Goal: Find contact information

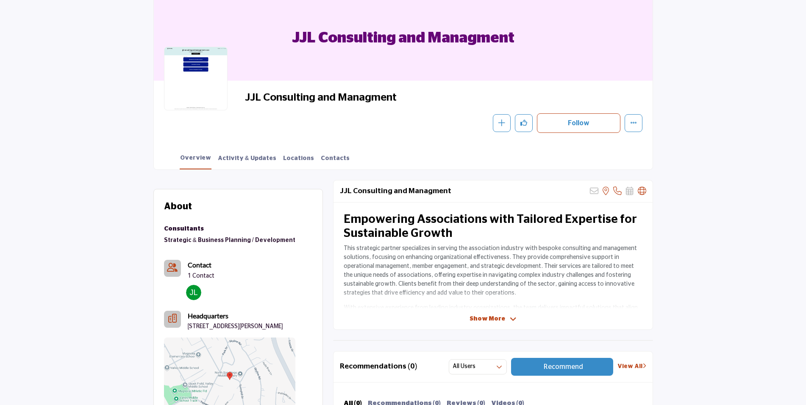
scroll to position [170, 0]
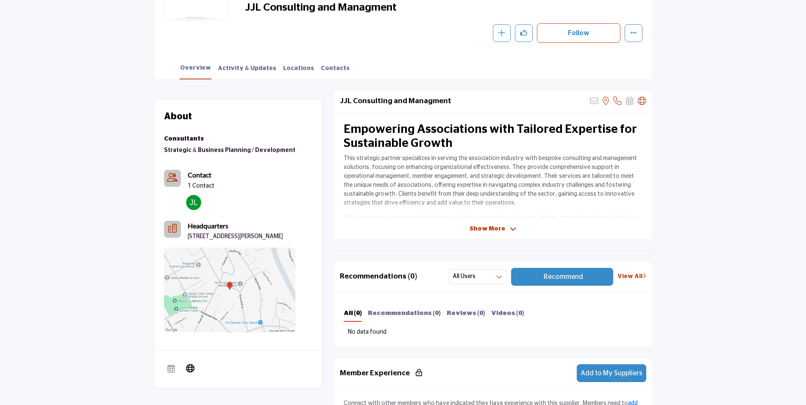
click at [474, 225] on span "Show More" at bounding box center [488, 228] width 36 height 9
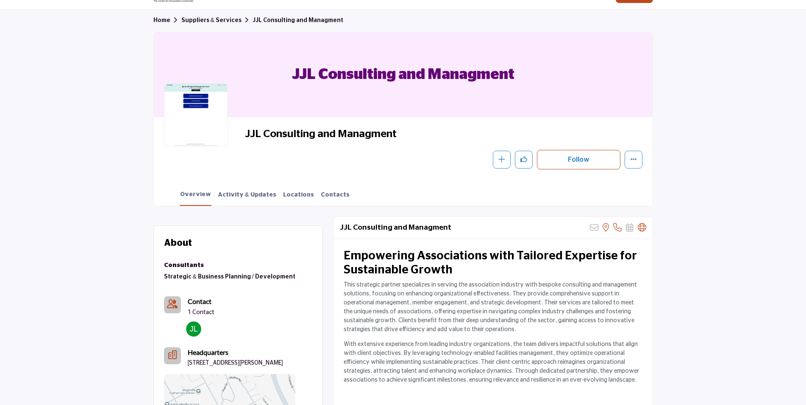
scroll to position [42, 0]
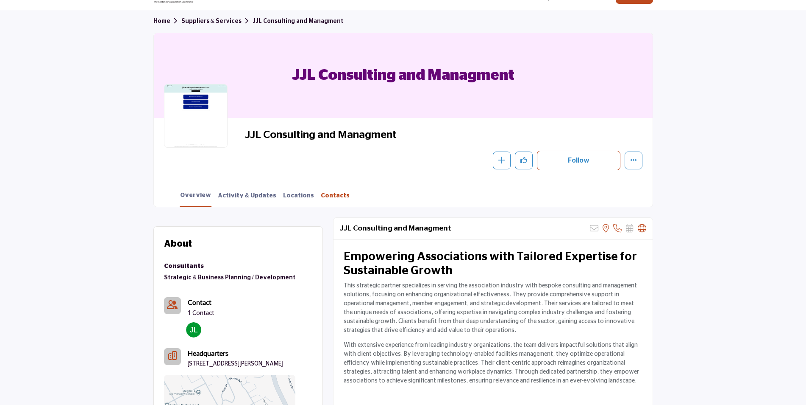
click at [321, 198] on link "Contacts" at bounding box center [336, 198] width 30 height 15
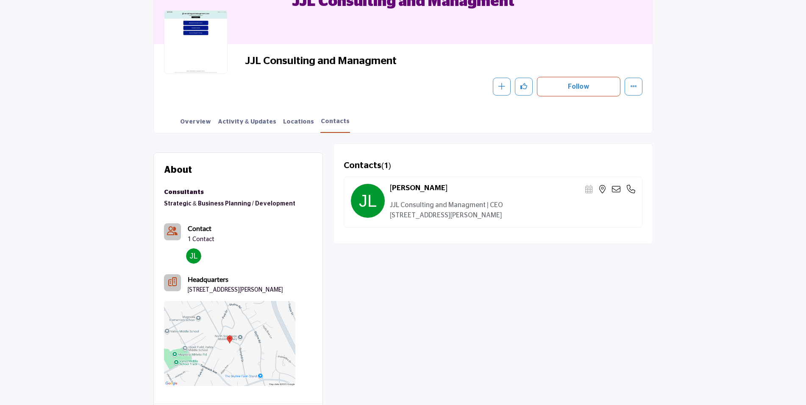
scroll to position [127, 0]
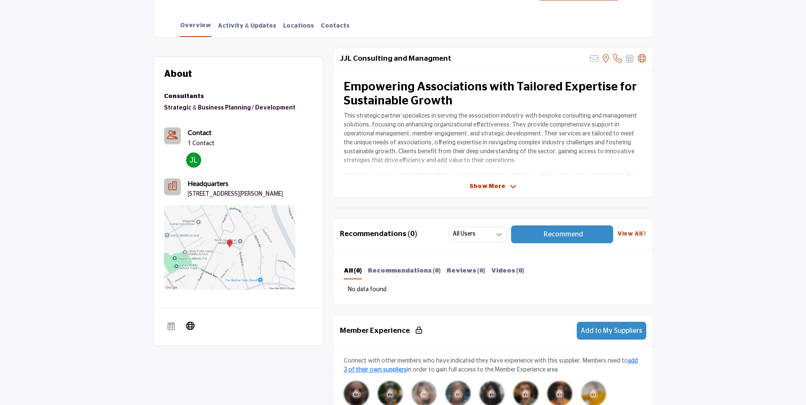
scroll to position [170, 0]
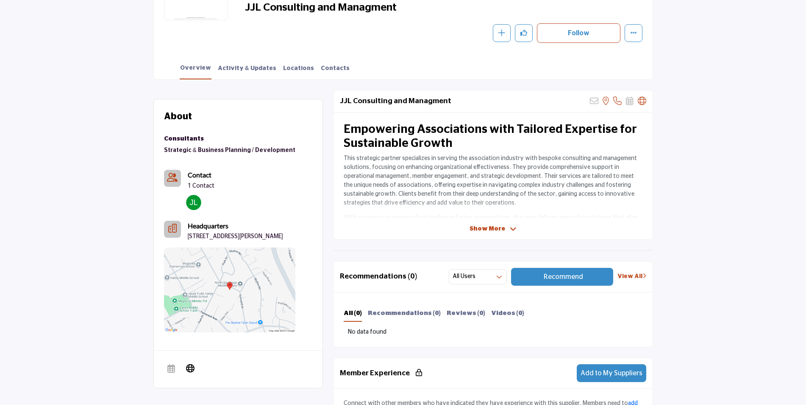
click at [309, 61] on div "Overview Activity & Updates Locations Contacts" at bounding box center [414, 66] width 478 height 26
click at [321, 67] on link "Contacts" at bounding box center [336, 71] width 30 height 15
